Goal: Task Accomplishment & Management: Manage account settings

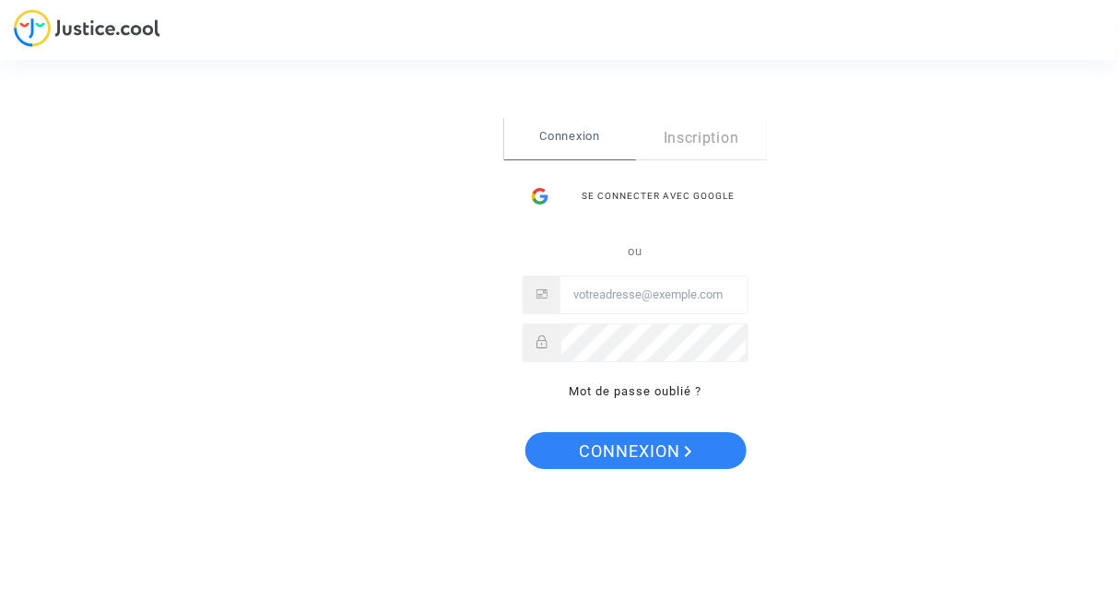
type input "[EMAIL_ADDRESS][PERSON_NAME][DOMAIN_NAME]"
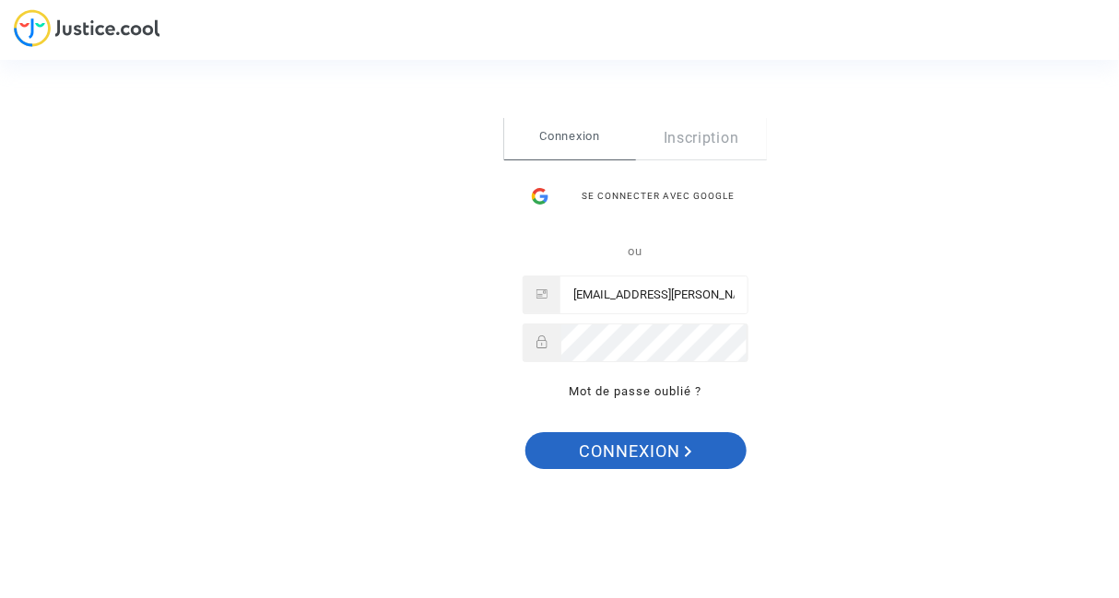
click at [617, 443] on span "Connexion" at bounding box center [635, 451] width 113 height 39
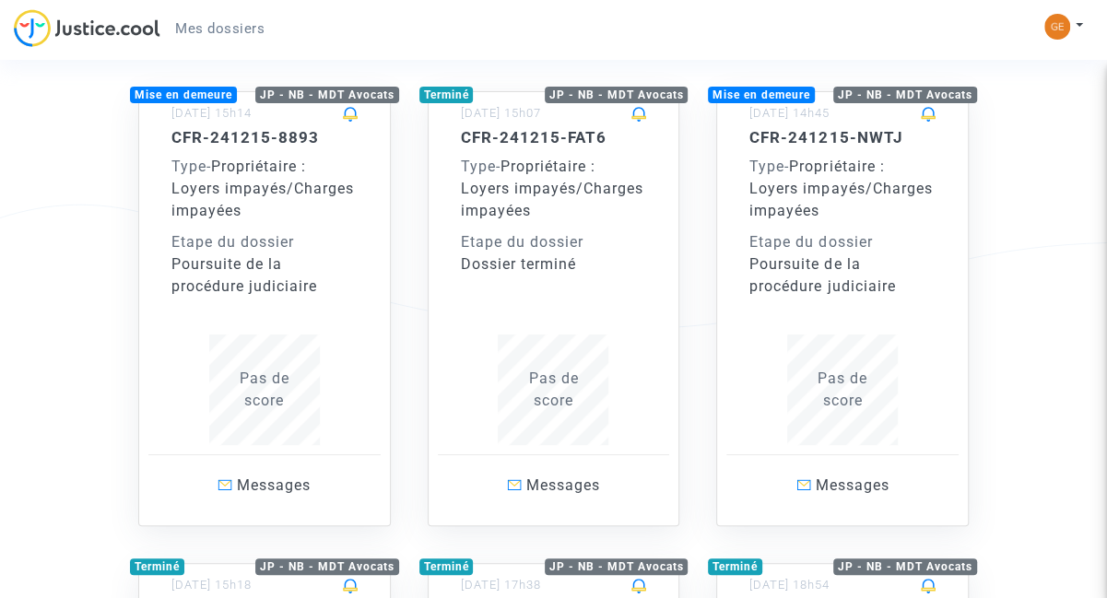
scroll to position [167, 0]
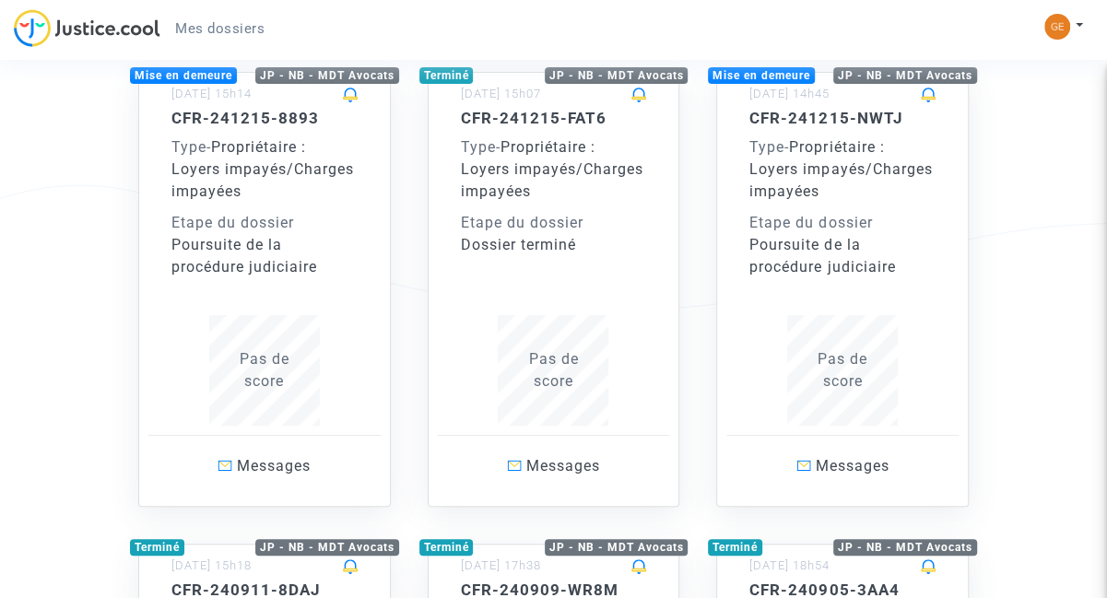
click at [275, 362] on span "Pas de score" at bounding box center [265, 370] width 50 height 40
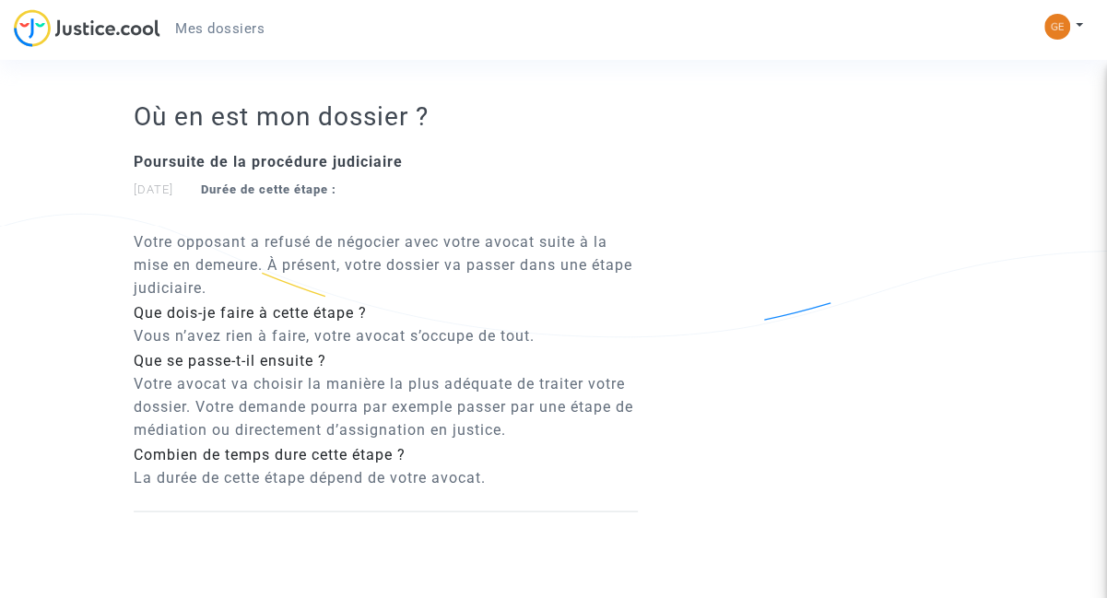
scroll to position [2011, 0]
